Goal: Task Accomplishment & Management: Manage account settings

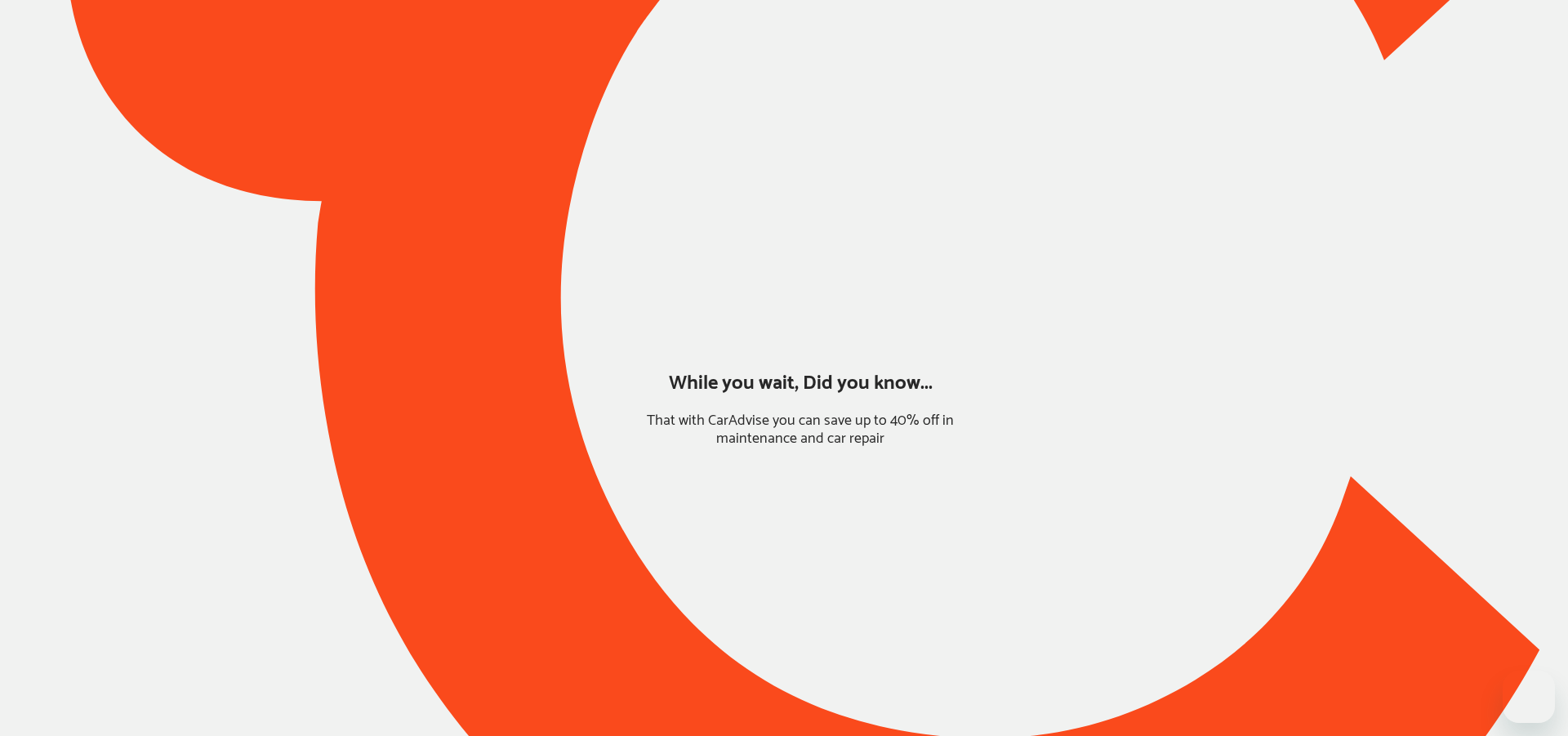
type input "*******"
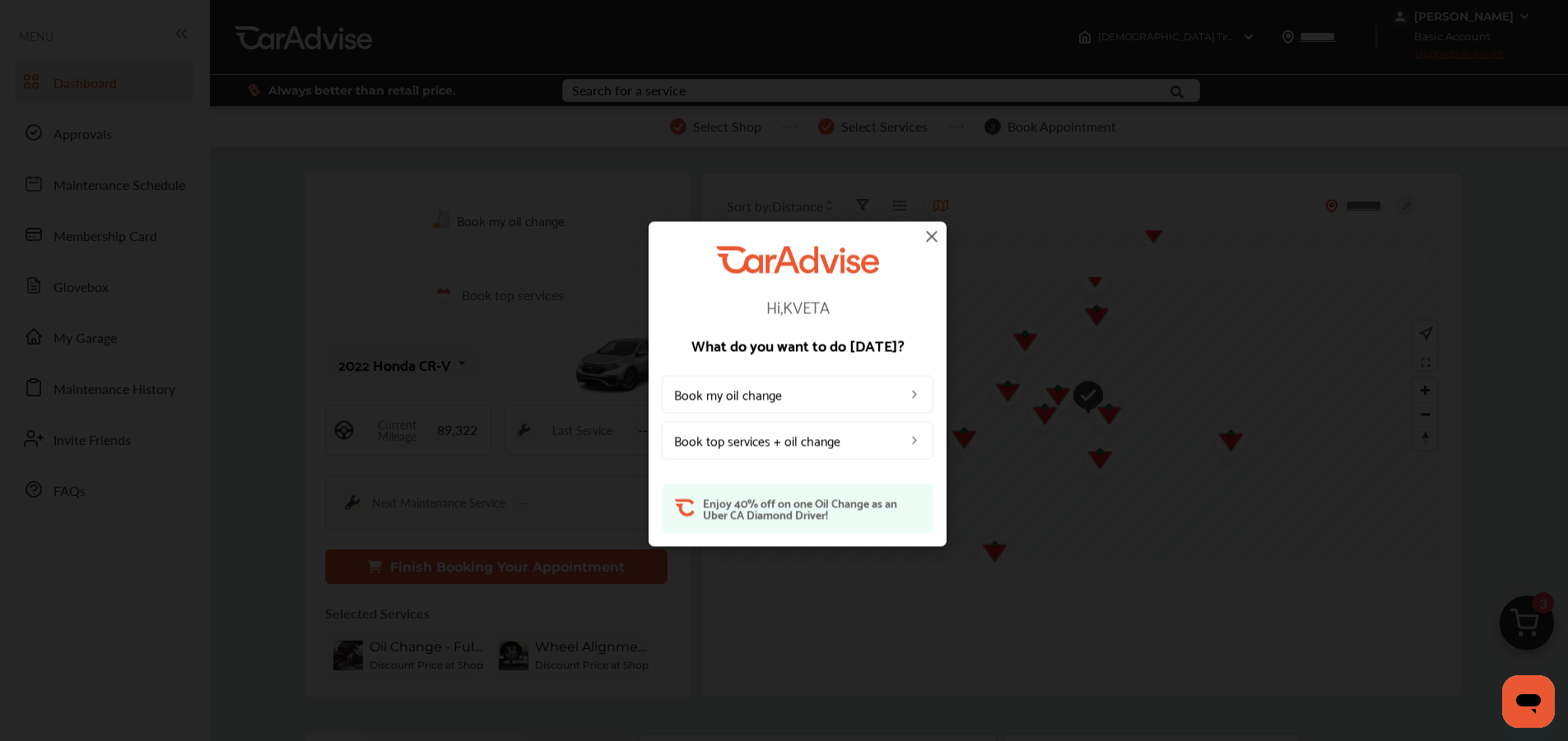
click at [939, 242] on img at bounding box center [932, 236] width 20 height 20
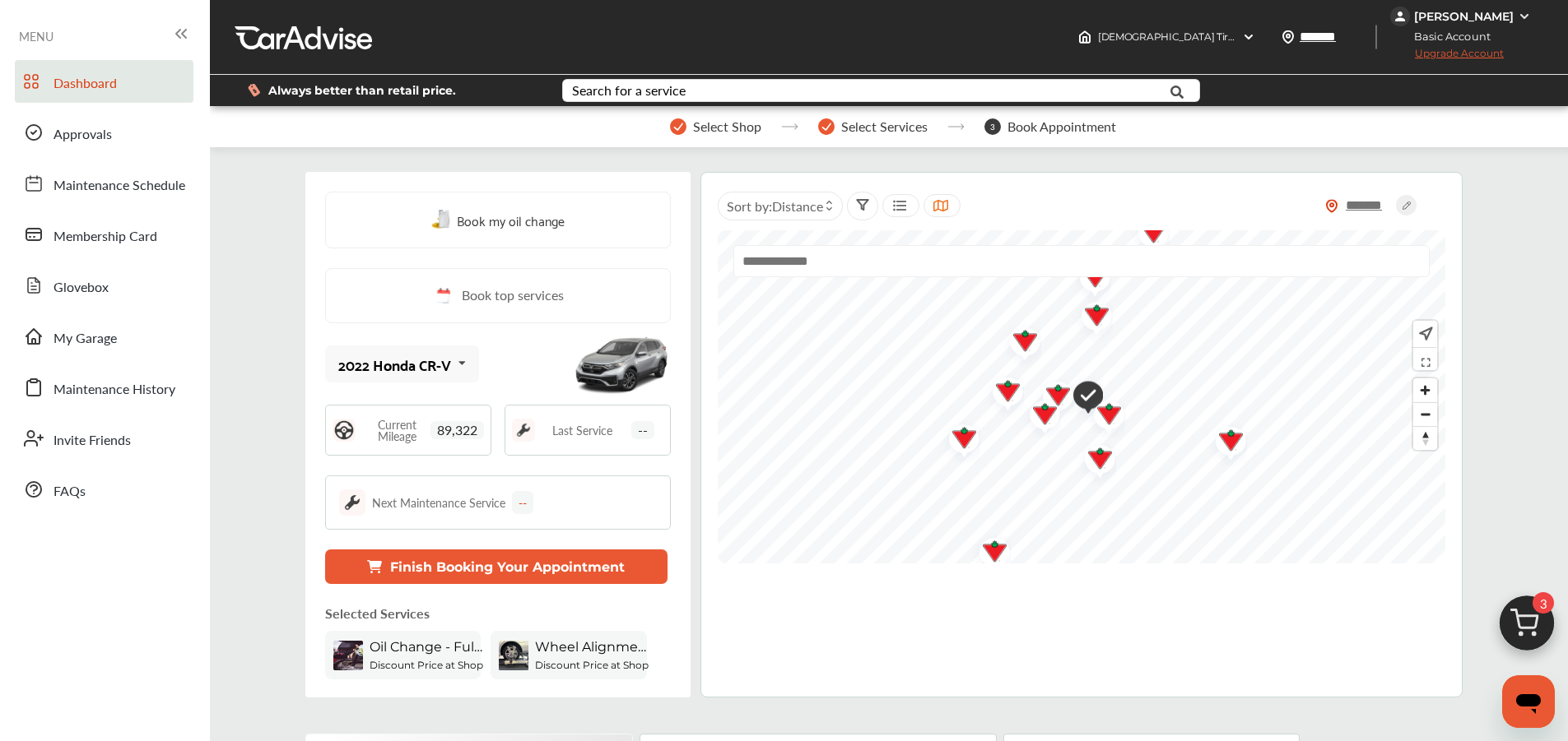
click at [1517, 15] on div "[PERSON_NAME]" at bounding box center [1463, 17] width 144 height 20
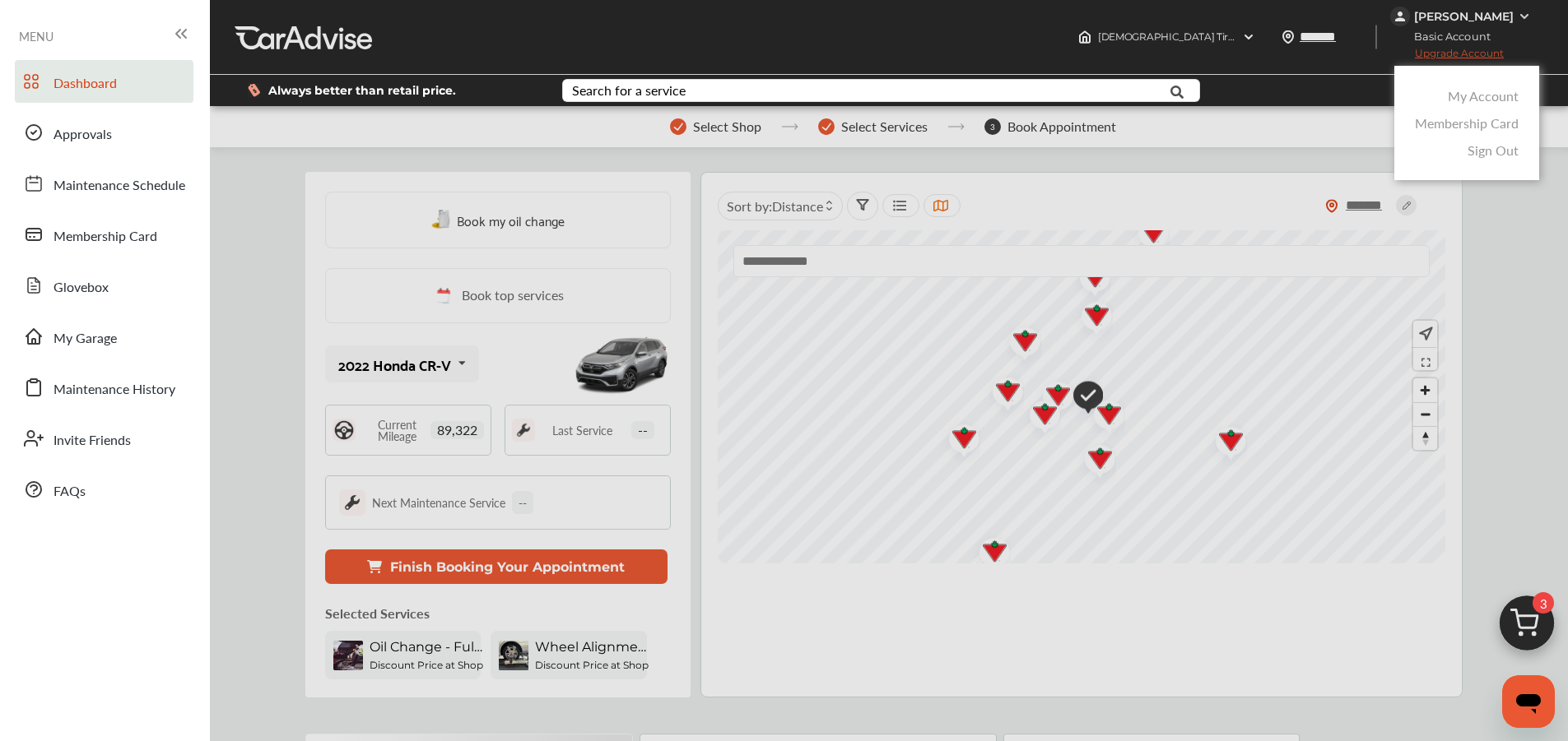
drag, startPoint x: 1457, startPoint y: 96, endPoint x: 1453, endPoint y: 105, distance: 9.8
click at [1456, 96] on link "My Account" at bounding box center [1483, 96] width 70 height 19
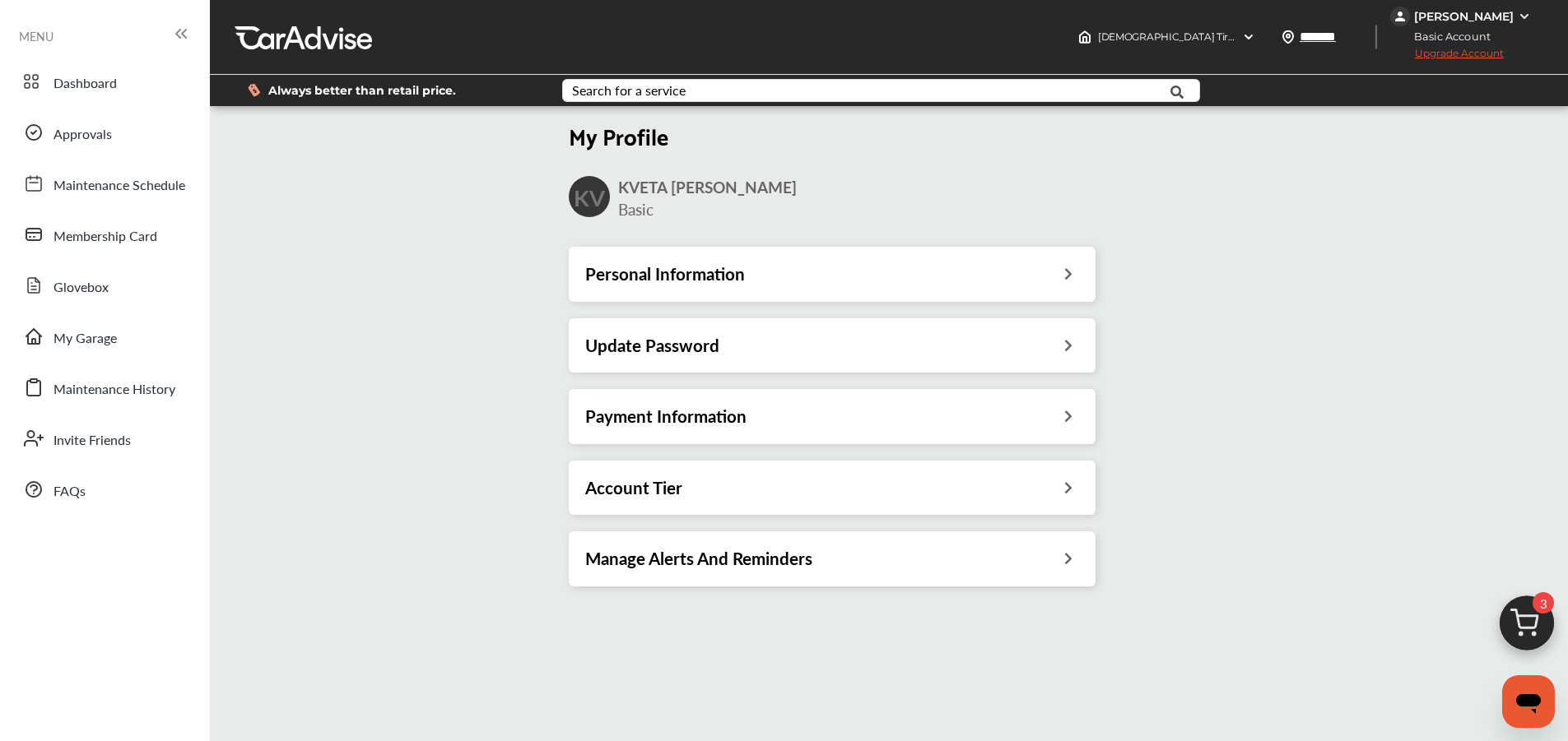
click at [694, 485] on div "Account Tier" at bounding box center [833, 488] width 494 height 22
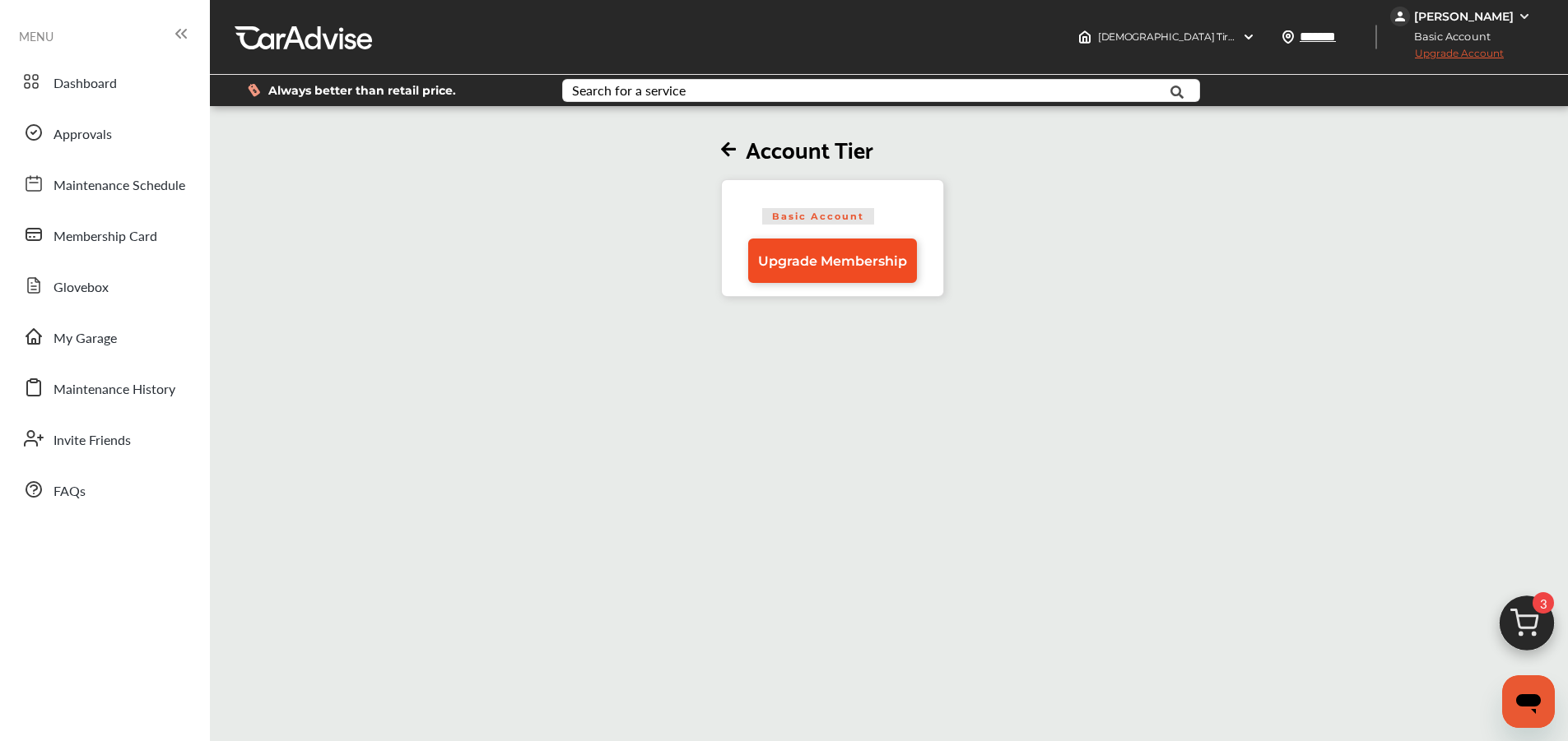
click at [849, 267] on span "Upgrade Membership" at bounding box center [832, 261] width 149 height 16
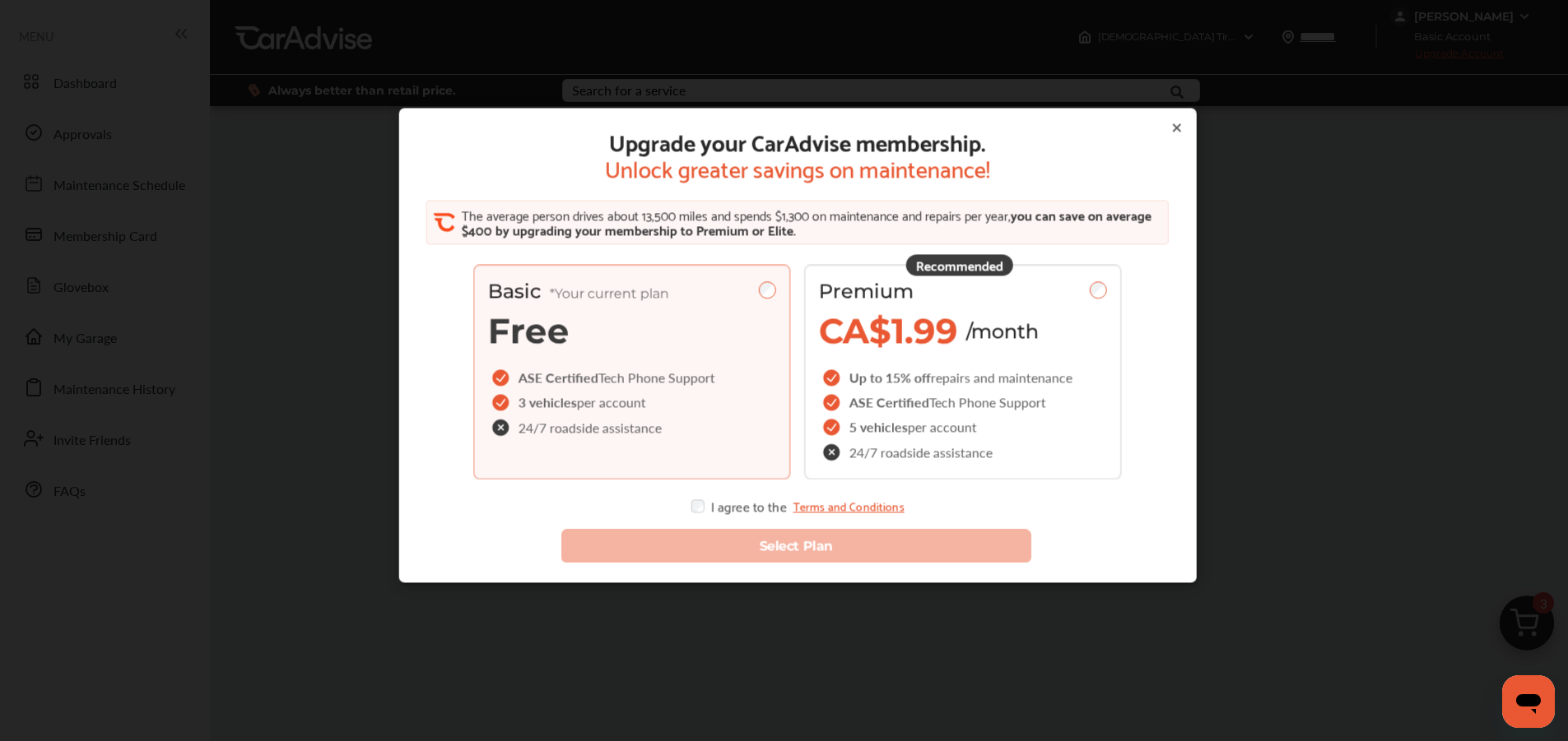
click at [1169, 122] on icon at bounding box center [1176, 127] width 13 height 13
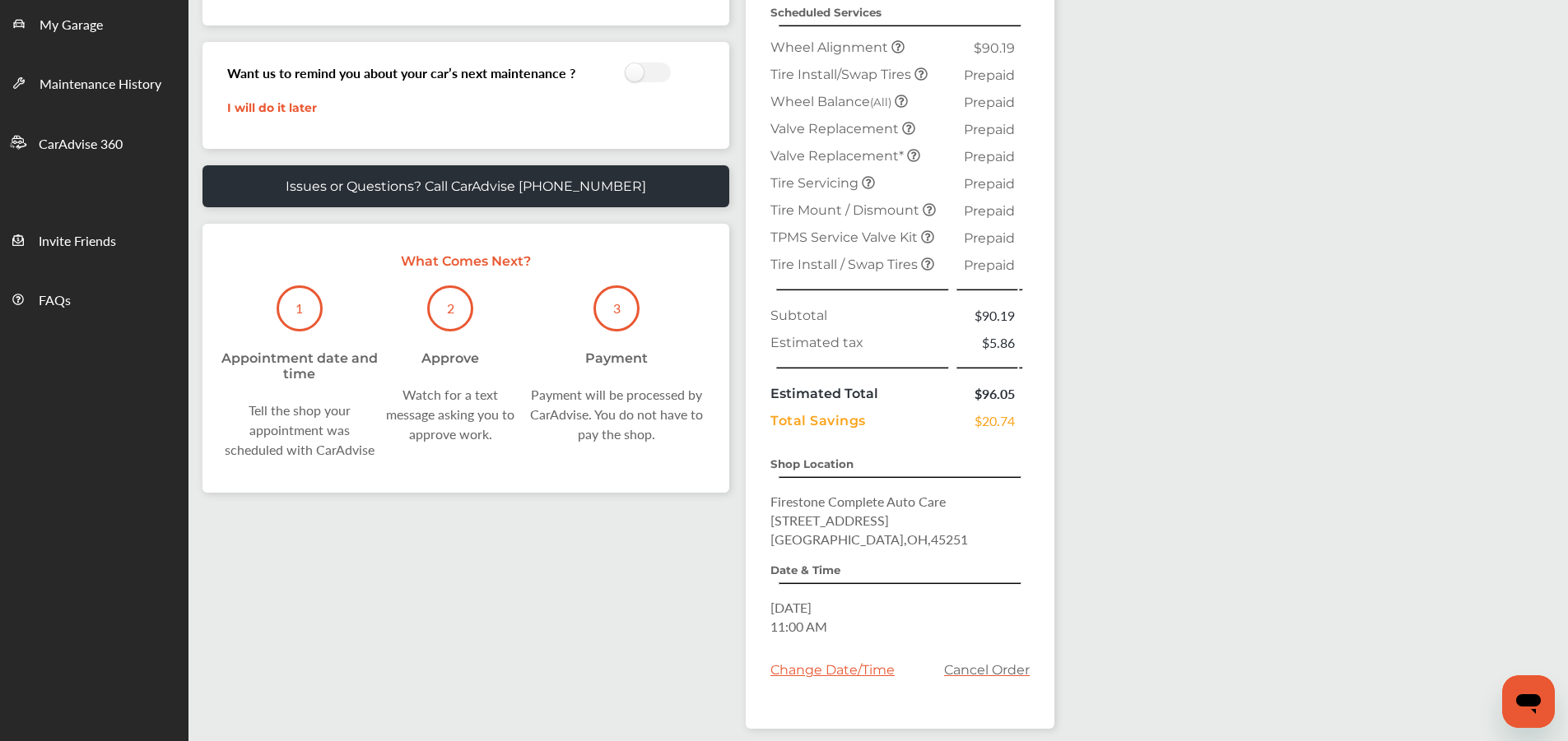
scroll to position [455, 0]
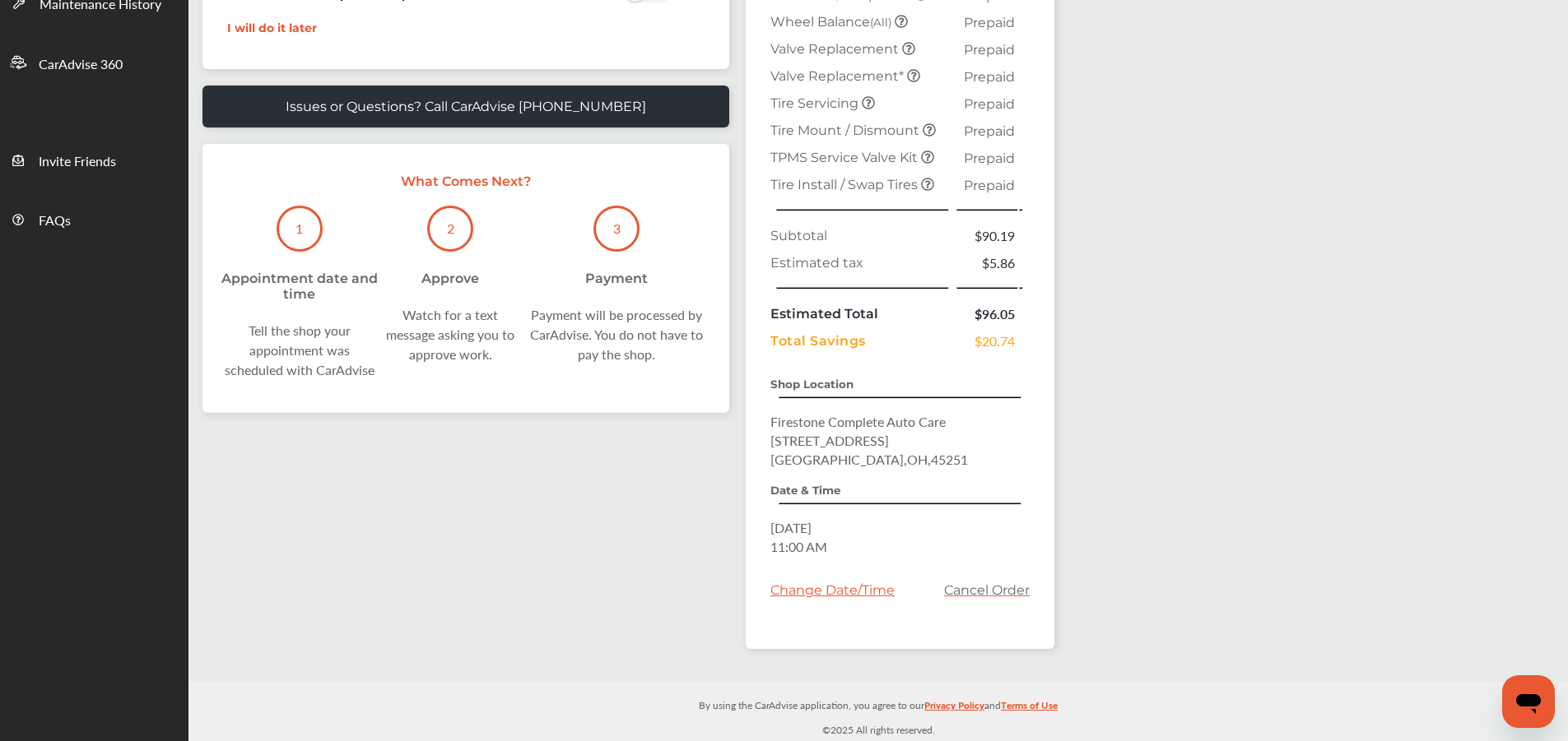
click at [963, 579] on span "Cancel Order" at bounding box center [987, 597] width 85 height 55
click at [953, 584] on link "Cancel Order" at bounding box center [987, 591] width 85 height 16
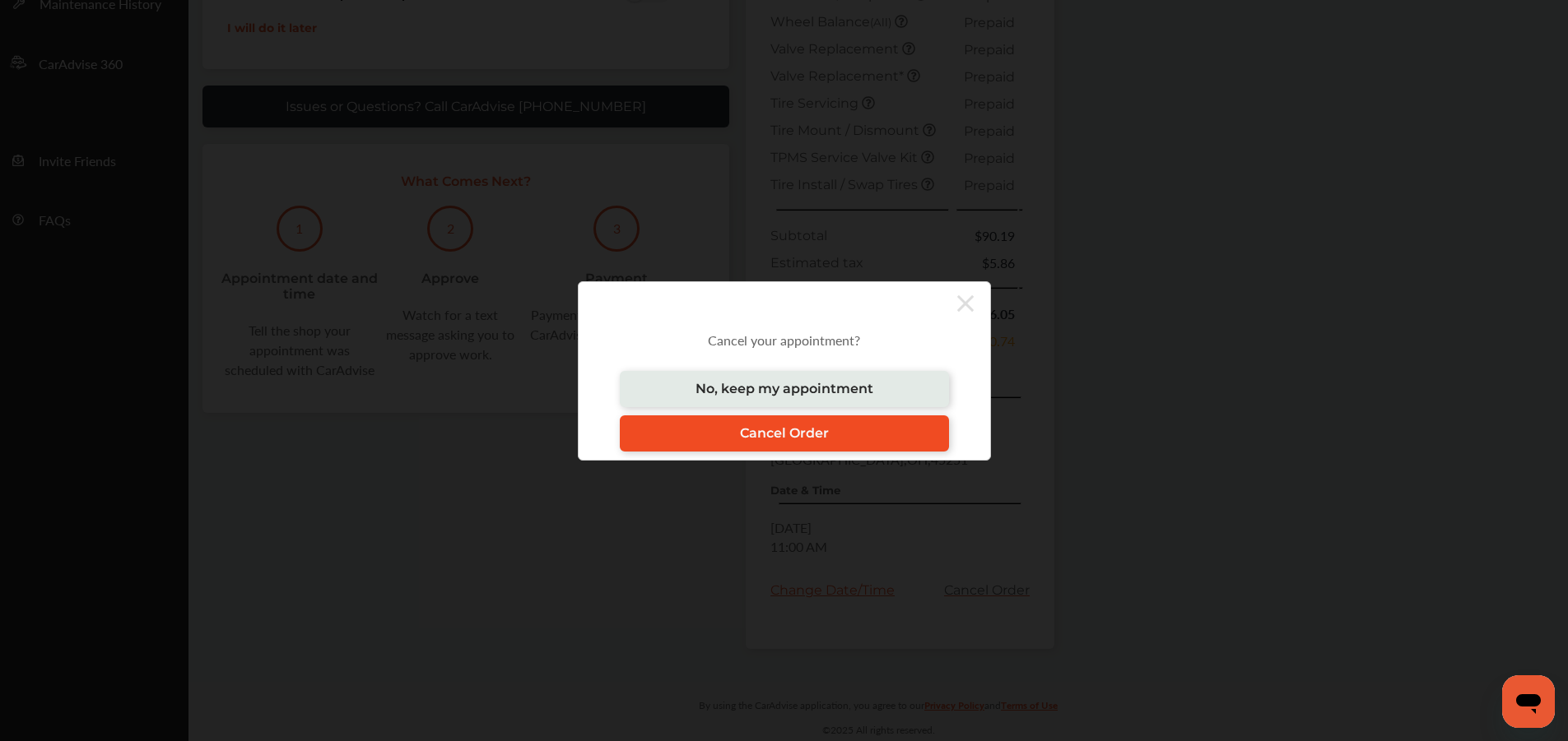
click at [847, 435] on link "Cancel Order" at bounding box center [784, 434] width 329 height 37
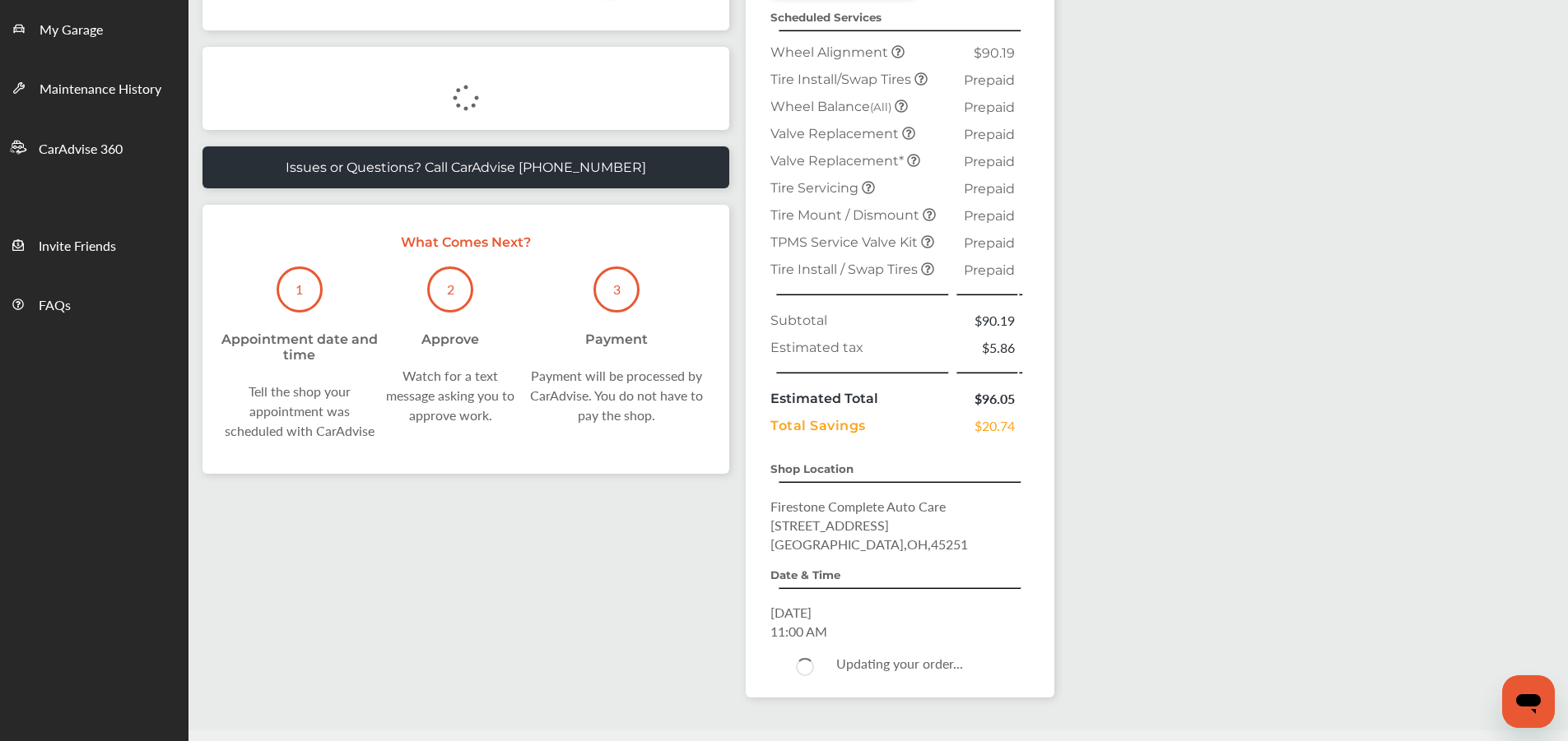
scroll to position [0, 0]
